Goal: Information Seeking & Learning: Learn about a topic

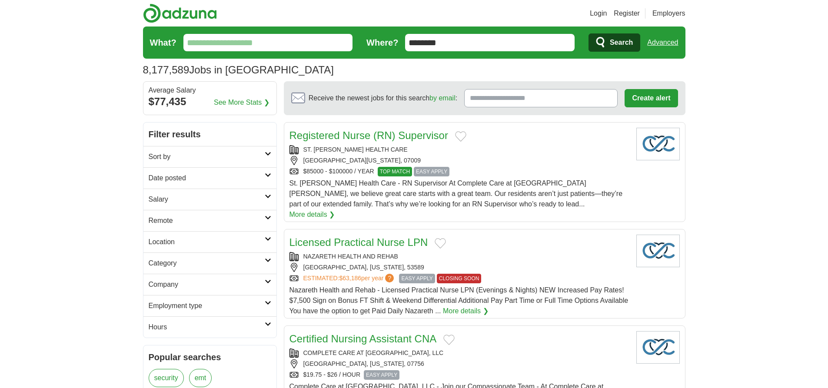
type input "********"
click at [663, 43] on link "Advanced" at bounding box center [663, 42] width 31 height 17
